Goal: Task Accomplishment & Management: Complete application form

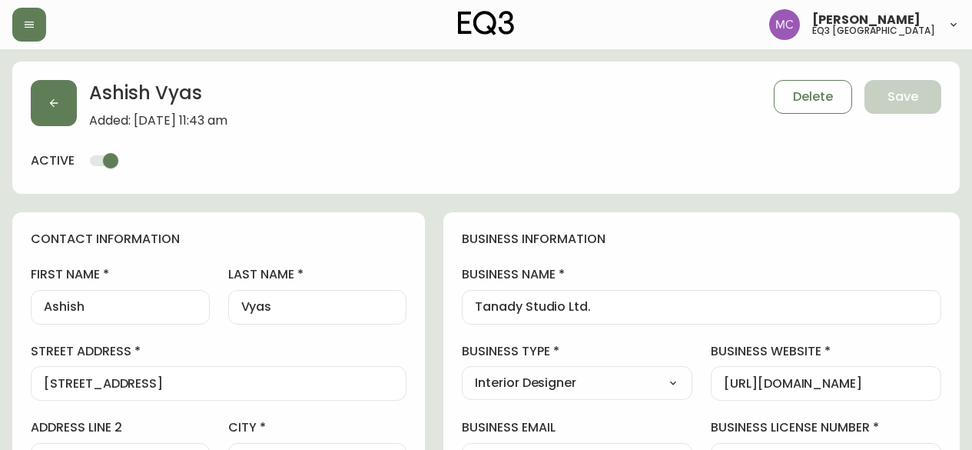
select select "BC"
select select "CA"
select select "CA_EN"
select select "Outreach from a Trade Rep"
select select "Interior Designer"
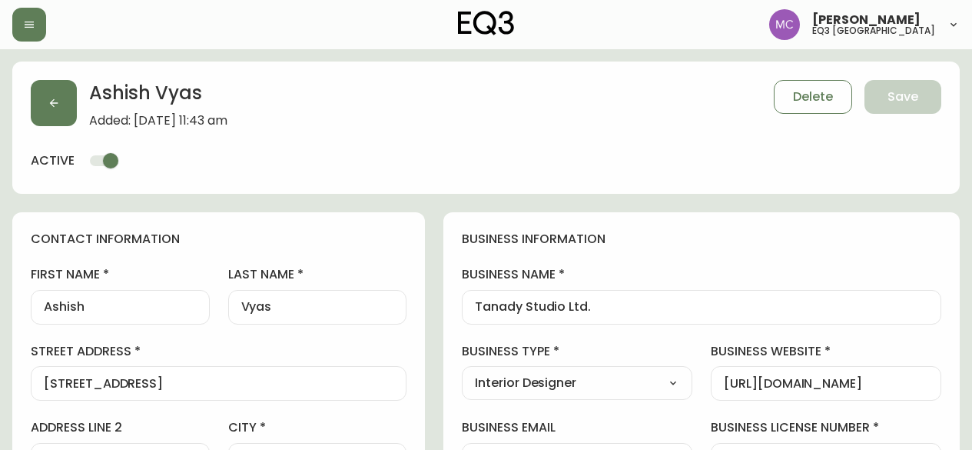
select select "cjw10z96p001r6gs00juufhhe"
select select "false"
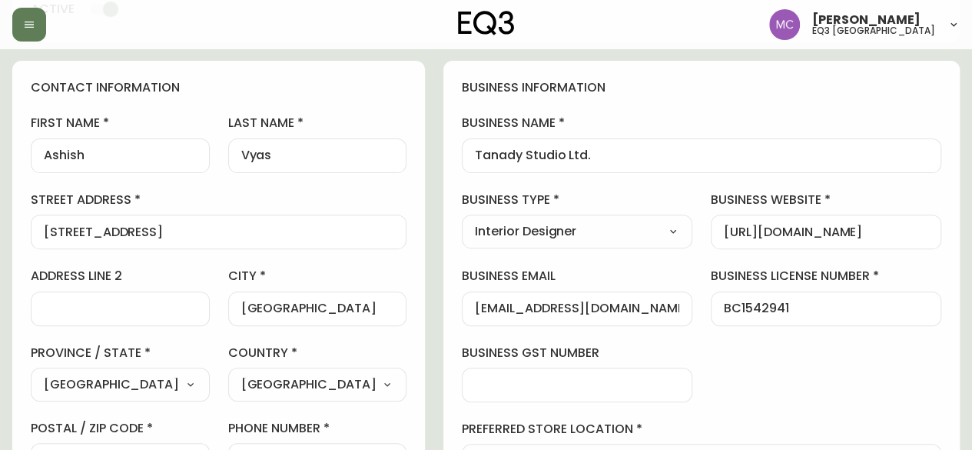
drag, startPoint x: 746, startPoint y: 224, endPoint x: 931, endPoint y: 247, distance: 186.6
click at [931, 247] on div "[URL][DOMAIN_NAME]" at bounding box center [826, 231] width 231 height 35
drag, startPoint x: 750, startPoint y: 233, endPoint x: 936, endPoint y: 224, distance: 185.5
click at [936, 224] on div "[URL][DOMAIN_NAME]" at bounding box center [826, 231] width 231 height 35
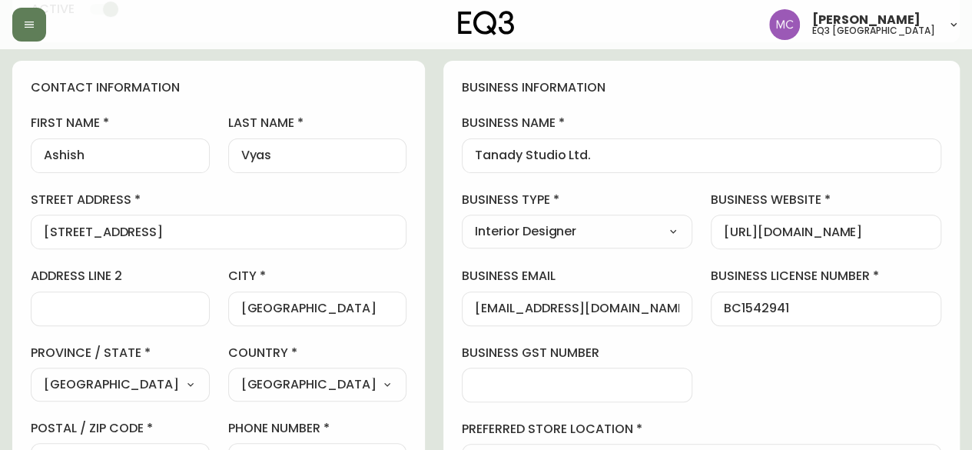
scroll to position [0, 0]
